Goal: Information Seeking & Learning: Learn about a topic

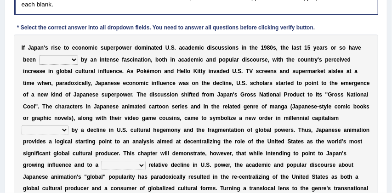
scroll to position [131, 0]
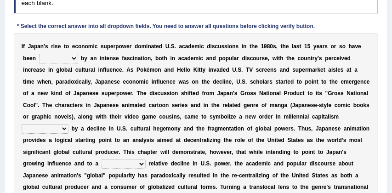
click at [75, 58] on select "marked dedicated made inspired" at bounding box center [58, 58] width 39 height 9
select select "made"
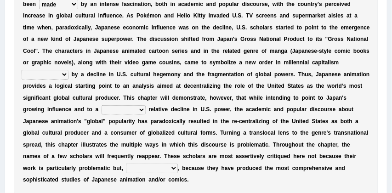
scroll to position [190, 0]
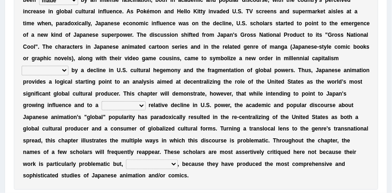
click at [68, 70] on select "pocessed characterized opposed tangled" at bounding box center [45, 70] width 47 height 9
select select "pocessed"
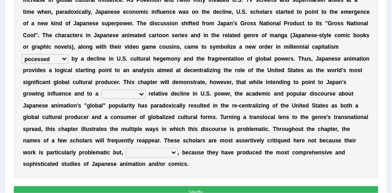
scroll to position [202, 0]
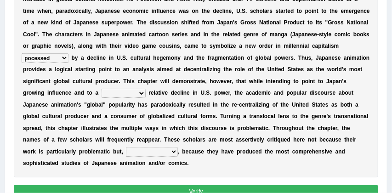
click at [146, 93] on select "concomitant discrete proportional legitimate" at bounding box center [123, 93] width 44 height 9
click at [177, 152] on select "however on the contrary in addition on the whole" at bounding box center [151, 151] width 51 height 9
select select "on the contrary"
click at [146, 94] on select "concomitant discrete proportional legitimate" at bounding box center [123, 93] width 44 height 9
select select "concomitant"
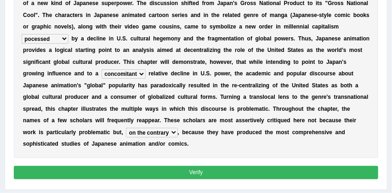
click at [215, 174] on button "Verify" at bounding box center [196, 172] width 364 height 13
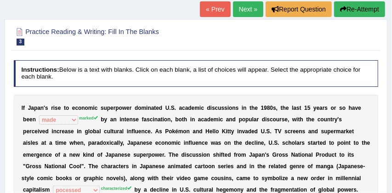
scroll to position [40, 0]
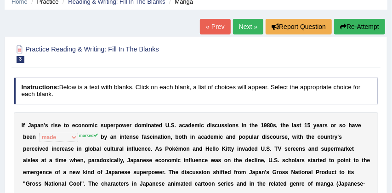
click at [363, 26] on button "Re-Attempt" at bounding box center [359, 27] width 51 height 16
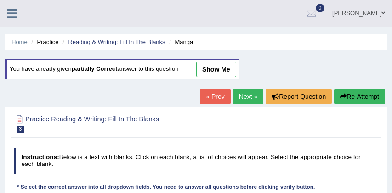
scroll to position [117, 0]
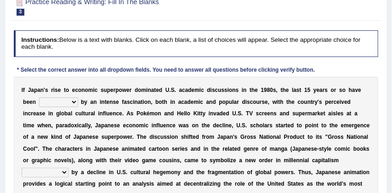
click at [74, 102] on select "marked dedicated made inspired" at bounding box center [58, 101] width 39 height 9
select select "marked"
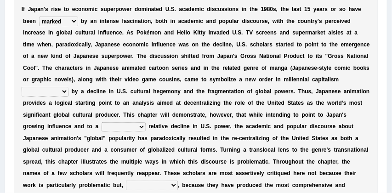
scroll to position [198, 0]
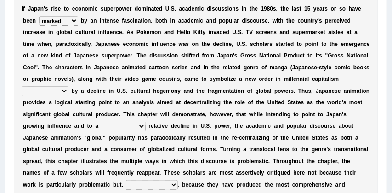
click at [146, 125] on select "concomitant discrete proportional legitimate" at bounding box center [123, 126] width 44 height 9
select select "concomitant"
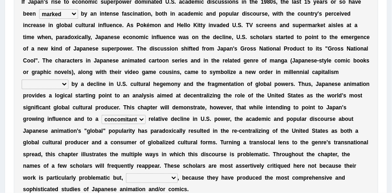
click at [177, 176] on select "however on the contrary in addition on the whole" at bounding box center [151, 177] width 51 height 9
select select "on the contrary"
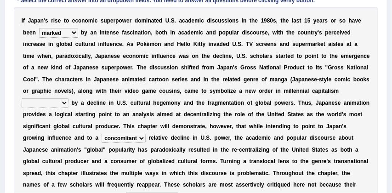
click at [68, 103] on select "pocessed characterized opposed tangled" at bounding box center [45, 102] width 47 height 9
select select "characterized"
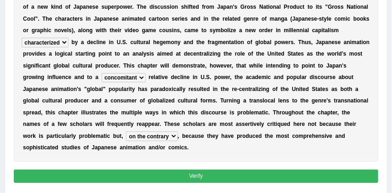
scroll to position [247, 0]
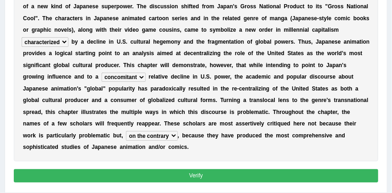
click at [184, 176] on button "Verify" at bounding box center [196, 175] width 364 height 13
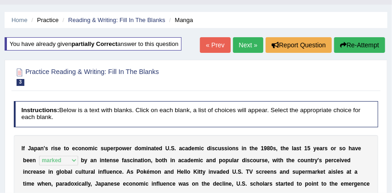
scroll to position [20, 0]
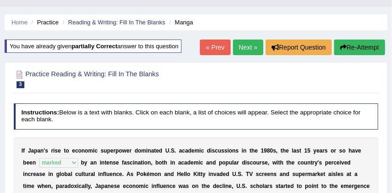
click at [242, 47] on link "Next »" at bounding box center [248, 47] width 30 height 16
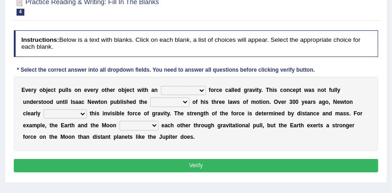
scroll to position [88, 0]
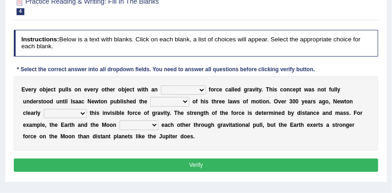
click at [200, 90] on select "invisible unknown unbelievable inconsistent" at bounding box center [183, 89] width 45 height 9
select select "unbelievable"
click at [186, 102] on select "concept theory method argument" at bounding box center [169, 101] width 39 height 9
select select "concept"
click at [82, 113] on select "explained undermined overturned realized" at bounding box center [65, 113] width 43 height 9
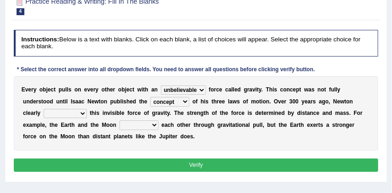
select select "realized"
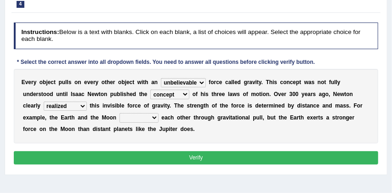
scroll to position [95, 0]
click at [156, 118] on select "affect spin evade span" at bounding box center [138, 117] width 39 height 9
select select "affect"
click at [191, 156] on button "Verify" at bounding box center [196, 157] width 364 height 13
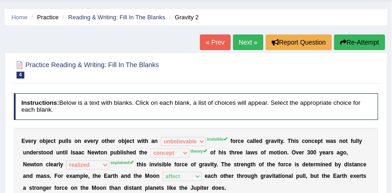
scroll to position [22, 0]
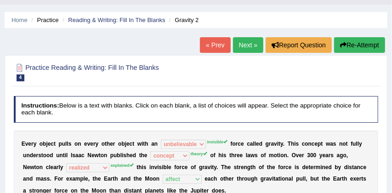
click at [352, 47] on button "Re-Attempt" at bounding box center [359, 45] width 51 height 16
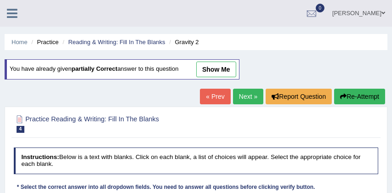
scroll to position [72, 0]
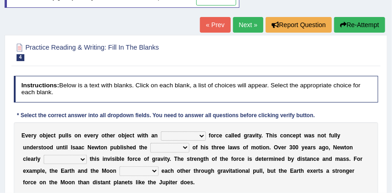
click at [200, 135] on select "invisible unknown unbelievable inconsistent" at bounding box center [183, 135] width 45 height 9
select select "invisible"
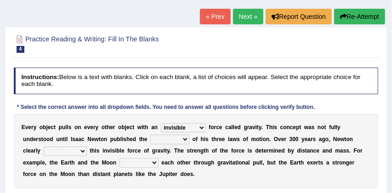
scroll to position [81, 0]
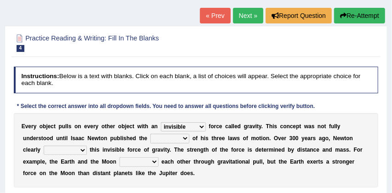
click at [156, 161] on select "affect spin evade span" at bounding box center [138, 161] width 39 height 9
select select "affect"
click at [185, 138] on select "concept theory method argument" at bounding box center [169, 138] width 39 height 9
select select "theory"
click at [81, 149] on select "explained undermined overturned realized" at bounding box center [65, 150] width 43 height 9
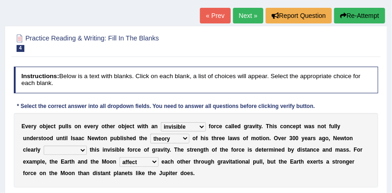
select select "explained"
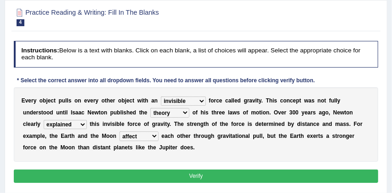
click at [197, 178] on button "Verify" at bounding box center [196, 175] width 364 height 13
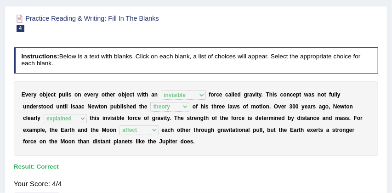
scroll to position [78, 0]
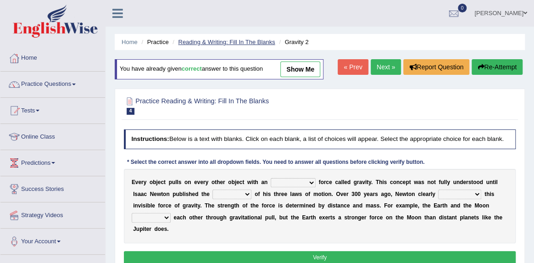
click at [235, 40] on link "Reading & Writing: Fill In The Blanks" at bounding box center [226, 42] width 97 height 7
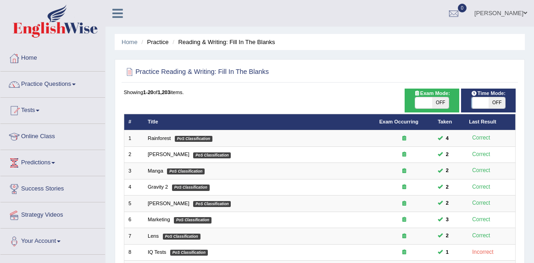
scroll to position [266, 0]
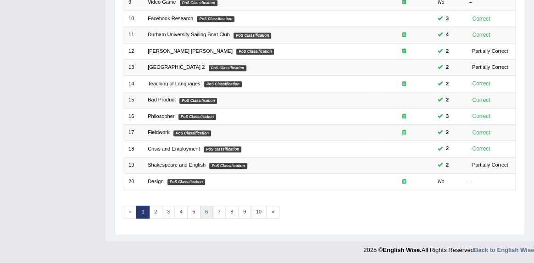
click at [207, 213] on link "6" at bounding box center [206, 212] width 13 height 13
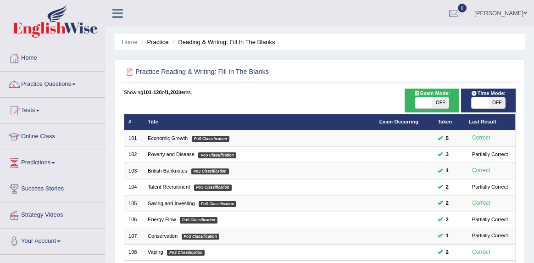
scroll to position [266, 0]
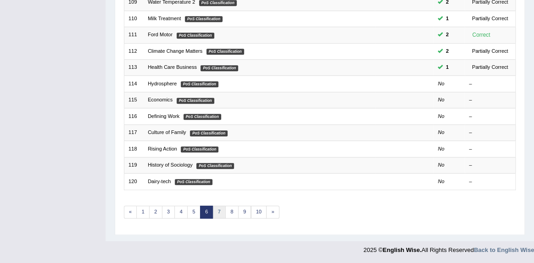
click at [219, 212] on link "7" at bounding box center [219, 212] width 13 height 13
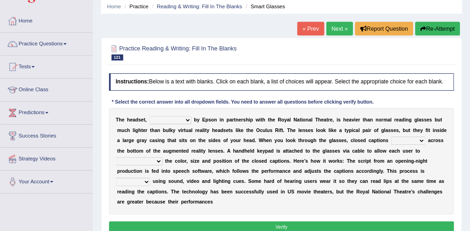
scroll to position [34, 0]
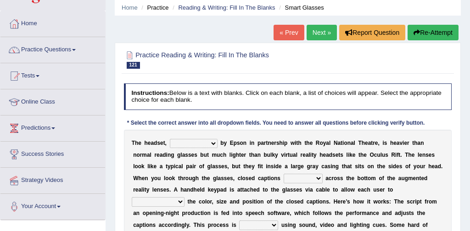
click at [211, 144] on select "expended suspended manufactured criticized" at bounding box center [194, 143] width 48 height 9
select select "criticized"
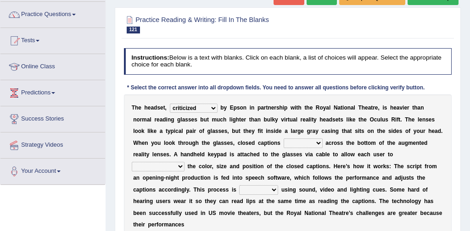
scroll to position [72, 0]
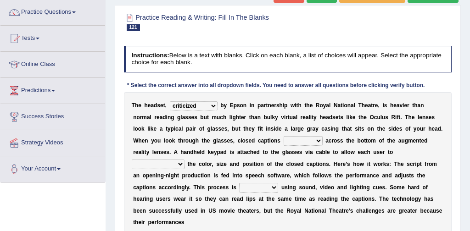
click at [299, 141] on select "process scroll come project" at bounding box center [303, 140] width 39 height 9
select select "scroll"
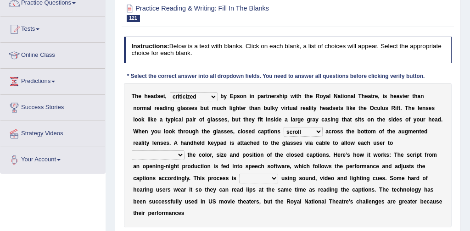
scroll to position [81, 0]
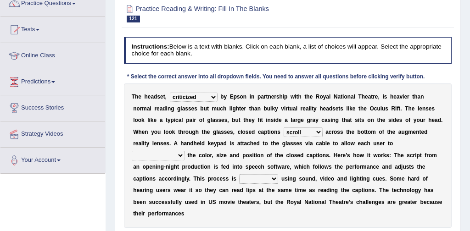
click at [185, 151] on select "capitalize particularize customize conventionalize" at bounding box center [158, 155] width 53 height 9
select select "customize"
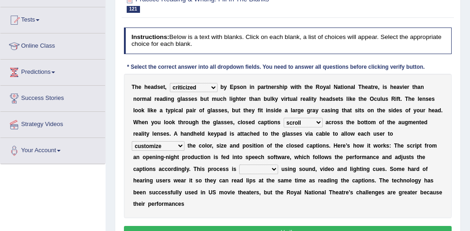
scroll to position [94, 0]
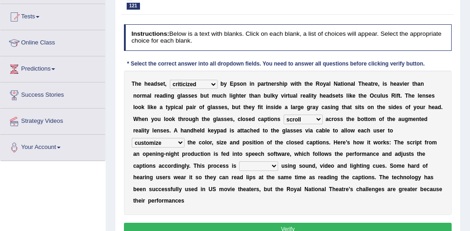
click at [239, 165] on select "confined denied refined defined" at bounding box center [258, 166] width 39 height 9
select select "defined"
drag, startPoint x: 241, startPoint y: 221, endPoint x: 246, endPoint y: 221, distance: 5.5
click at [241, 223] on button "Verify" at bounding box center [288, 229] width 328 height 13
click at [241, 222] on div "Home Practice Reading & Writing: Fill In The Blanks Smart Glasses « Prev Next »…" at bounding box center [288, 135] width 364 height 459
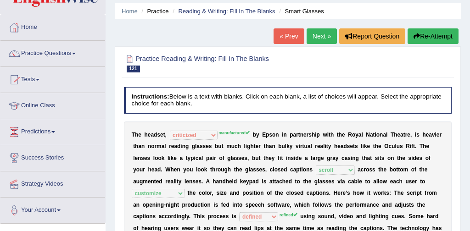
scroll to position [0, 0]
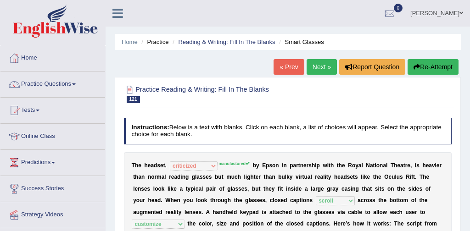
click at [314, 71] on link "Next »" at bounding box center [322, 67] width 30 height 16
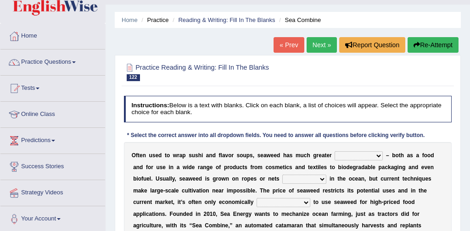
scroll to position [26, 0]
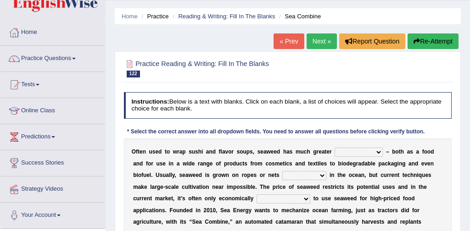
click at [380, 152] on select "spatial consequential initial potential" at bounding box center [359, 152] width 48 height 9
select select "potential"
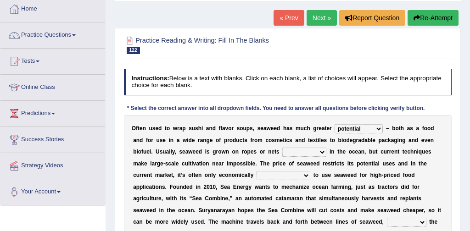
scroll to position [55, 0]
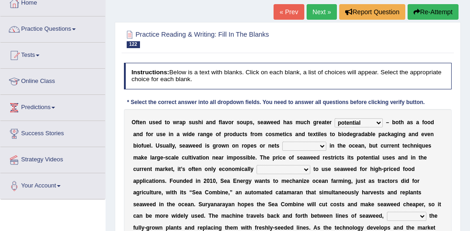
click at [321, 146] on select "purchased suspended transcended amended" at bounding box center [304, 146] width 44 height 9
select select "suspended"
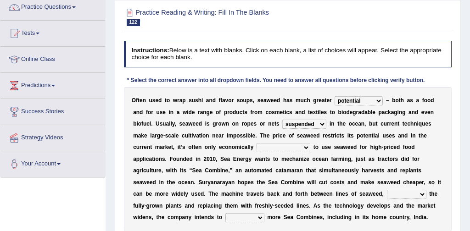
scroll to position [78, 0]
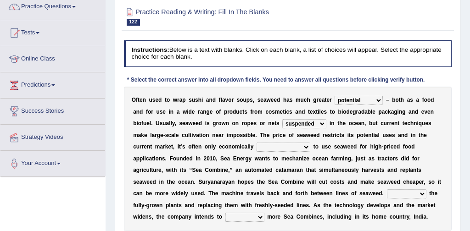
click at [305, 148] on select "convertible predictable comprehensible viable" at bounding box center [284, 147] width 54 height 9
select select "comprehensible"
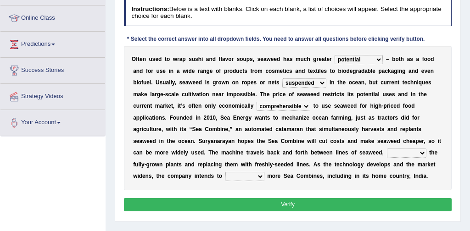
scroll to position [119, 0]
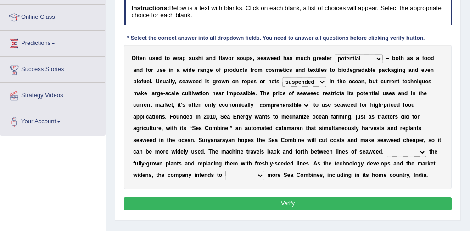
click at [421, 152] on select "planting disposing harvesting seeding" at bounding box center [406, 152] width 39 height 9
select select "planting"
click at [261, 175] on select "replace employ deploy recycle" at bounding box center [244, 175] width 39 height 9
select select "employ"
click at [241, 190] on div "Instructions: Below is a text with blanks. Click on each blank, a list of choic…" at bounding box center [288, 106] width 332 height 222
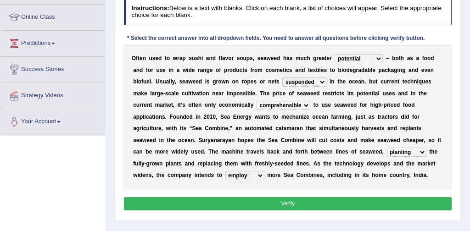
click at [281, 199] on button "Verify" at bounding box center [288, 203] width 328 height 13
click at [281, 199] on div "Instructions: Below is a text with blanks. Click on each blank, a list of choic…" at bounding box center [288, 106] width 332 height 222
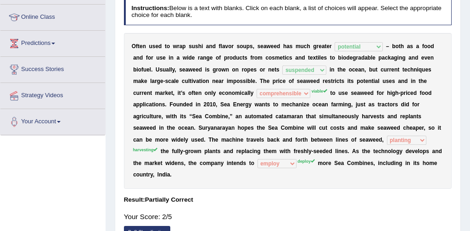
click at [281, 118] on b "a" at bounding box center [280, 116] width 3 height 6
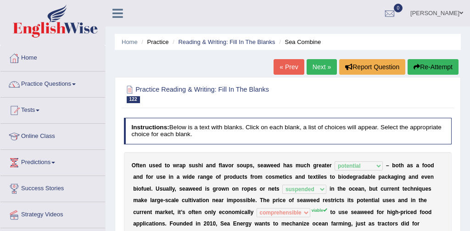
click at [316, 66] on link "Next »" at bounding box center [322, 67] width 30 height 16
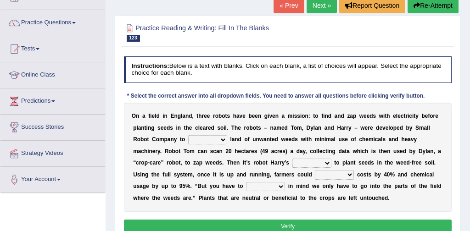
scroll to position [64, 0]
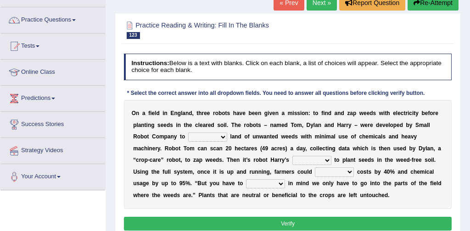
click at [247, 92] on div "* Select the correct answer into all dropdown fields. You need to answer all qu…" at bounding box center [276, 94] width 304 height 8
click at [223, 137] on select "rid [PERSON_NAME] cultivate" at bounding box center [207, 137] width 39 height 9
select select "rid"
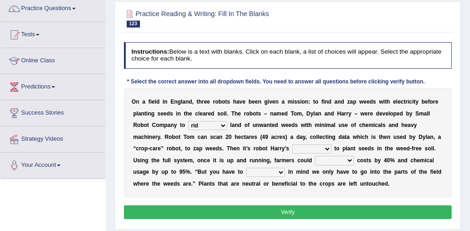
scroll to position [79, 0]
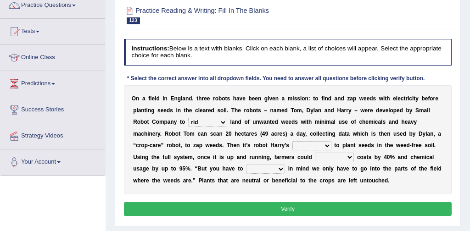
click at [326, 146] on select "turn field luck homeland" at bounding box center [311, 145] width 39 height 9
select select "field"
click at [350, 159] on select "reduce deduce distribute Increase" at bounding box center [334, 157] width 39 height 9
select select "Increase"
click at [284, 168] on select "bear catch flee bend" at bounding box center [265, 169] width 39 height 9
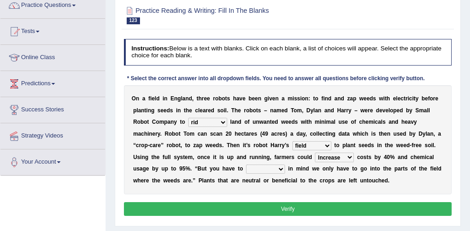
select select "catch"
click at [282, 209] on button "Verify" at bounding box center [288, 208] width 328 height 13
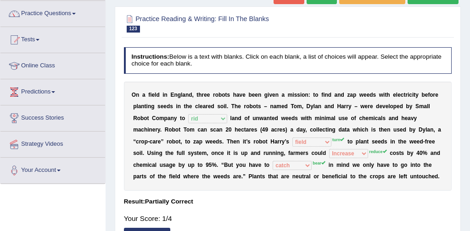
scroll to position [58, 0]
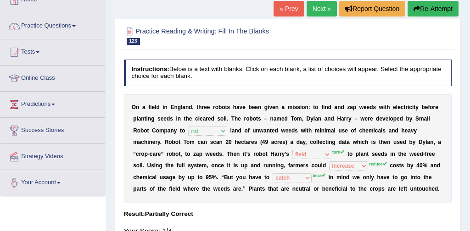
click at [336, 154] on sup "turn" at bounding box center [338, 152] width 12 height 5
click at [324, 181] on div "O n a f i e l d i n E n g l a n d , t h r e e r o b o t s h a v e b e e n g i v…" at bounding box center [288, 148] width 328 height 109
click at [337, 167] on select "reduce deduce distribute Increase" at bounding box center [348, 166] width 39 height 9
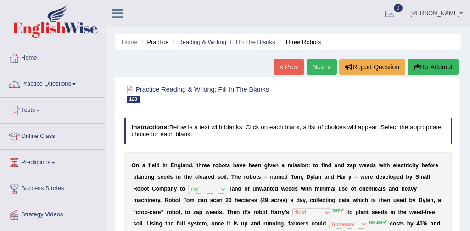
click at [315, 67] on link "Next »" at bounding box center [322, 67] width 30 height 16
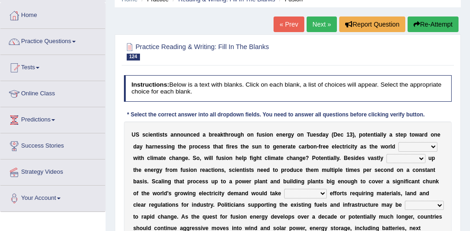
scroll to position [42, 0]
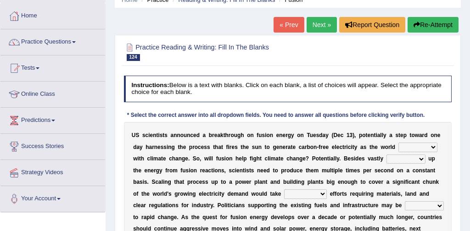
click at [436, 146] on select "disagrees struggles combines compares" at bounding box center [417, 147] width 39 height 9
select select "combines"
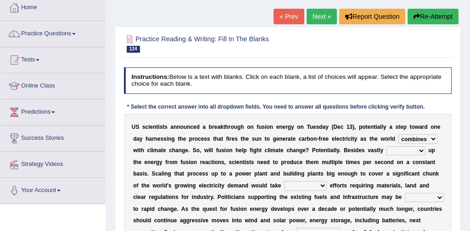
scroll to position [51, 0]
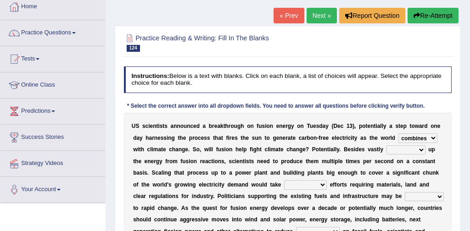
click at [421, 151] on select "declining receding retaining ramping" at bounding box center [406, 150] width 39 height 9
select select "retaining"
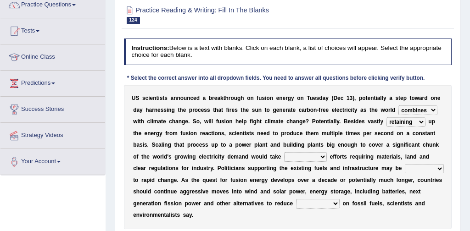
scroll to position [80, 0]
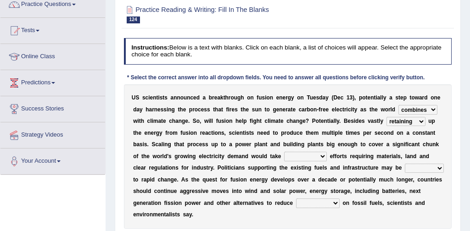
click at [325, 156] on select "mental limited futile momentous" at bounding box center [305, 156] width 43 height 9
select select "limited"
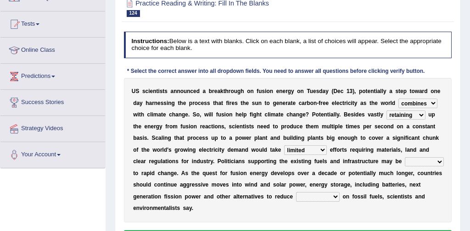
click at [439, 162] on select "rebellious resistant hospitable receptive" at bounding box center [424, 161] width 39 height 9
select select "resistant"
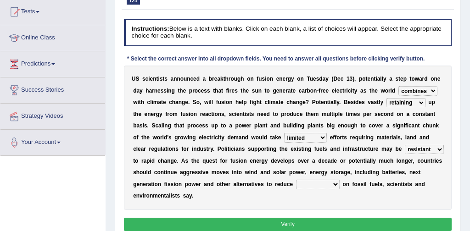
scroll to position [100, 0]
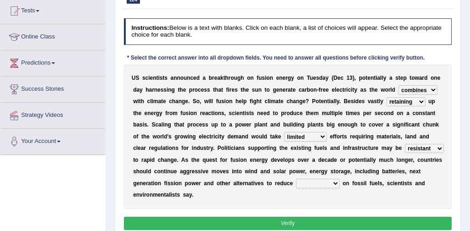
click at [335, 184] on select "comments research influence dependence" at bounding box center [318, 183] width 44 height 9
select select "dependence"
click at [308, 222] on button "Verify" at bounding box center [288, 223] width 328 height 13
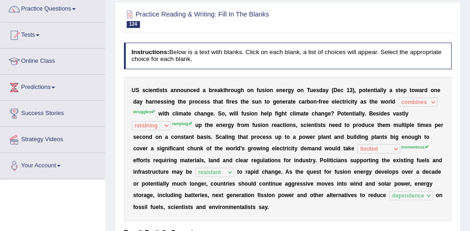
scroll to position [0, 0]
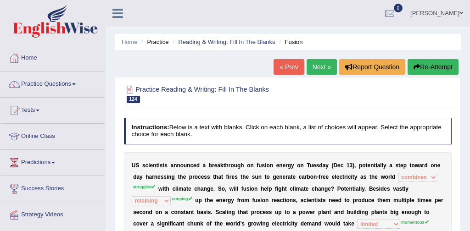
click at [307, 66] on link "Next »" at bounding box center [322, 67] width 30 height 16
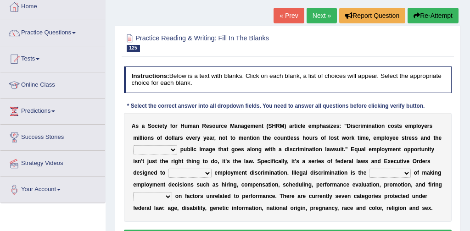
scroll to position [52, 0]
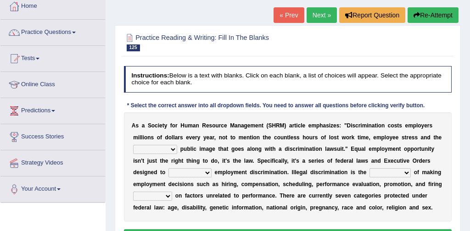
click at [171, 149] on select "constructive negative responsive imaginative" at bounding box center [155, 149] width 44 height 9
select select "imaginative"
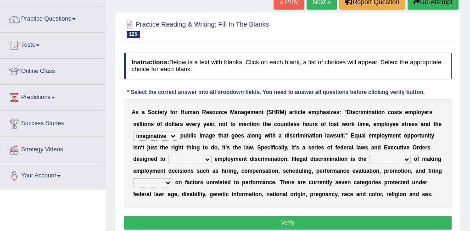
scroll to position [66, 0]
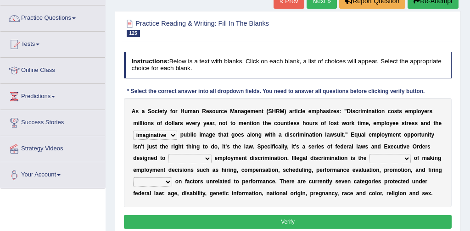
click at [206, 159] on select "eliminate subordinate alternate illuminate" at bounding box center [189, 158] width 43 height 9
select select "illuminate"
click at [404, 159] on select "practice partition trajectory accomplice" at bounding box center [390, 158] width 41 height 9
select select "practice"
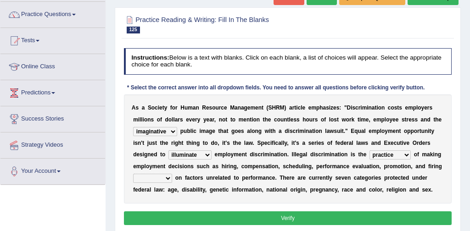
click at [167, 179] on select "based basis base basing" at bounding box center [152, 178] width 39 height 9
select select "base"
click at [214, 217] on button "Verify" at bounding box center [288, 218] width 328 height 13
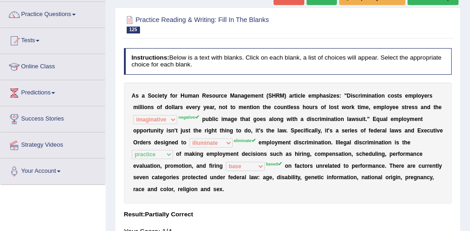
scroll to position [0, 0]
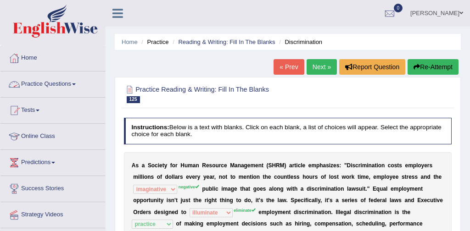
click at [71, 85] on link "Practice Questions" at bounding box center [52, 83] width 105 height 23
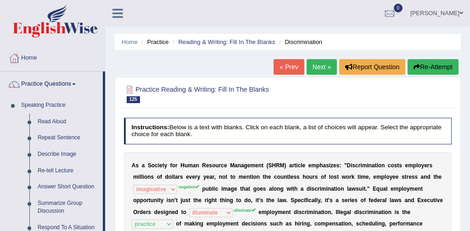
click at [421, 69] on button "Re-Attempt" at bounding box center [433, 67] width 51 height 16
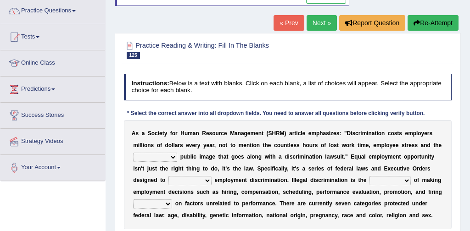
scroll to position [73, 0]
click at [314, 24] on link "Next »" at bounding box center [322, 23] width 30 height 16
